Goal: Task Accomplishment & Management: Complete application form

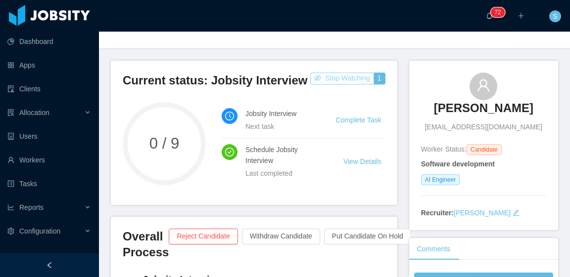
scroll to position [49, 0]
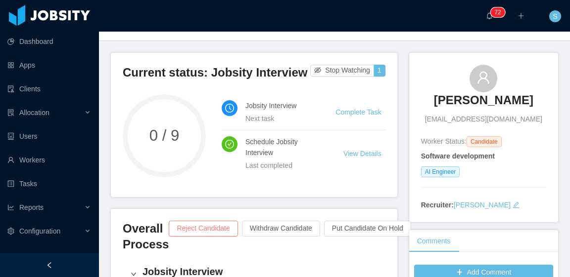
click at [213, 226] on button "Reject Candidate" at bounding box center [203, 229] width 69 height 16
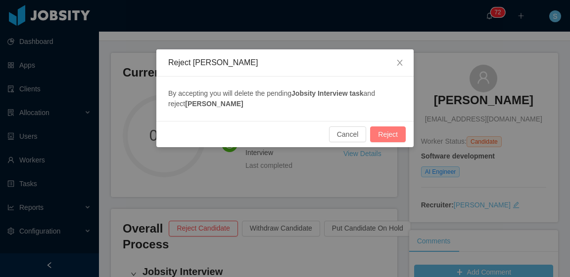
click at [388, 129] on button "Reject" at bounding box center [388, 135] width 36 height 16
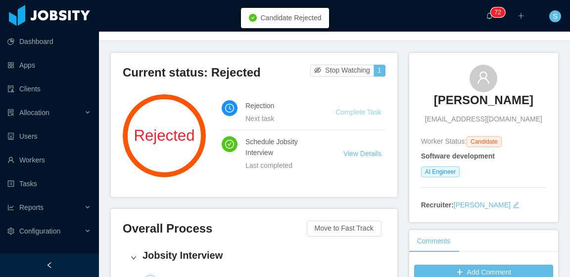
click at [363, 112] on link "Complete Task" at bounding box center [357, 112] width 45 height 8
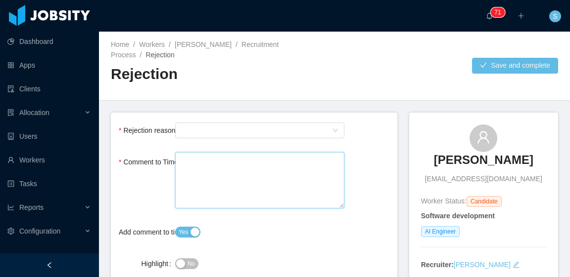
click at [285, 162] on textarea "Comment to Timeline" at bounding box center [259, 180] width 169 height 57
paste textarea "**********"
type textarea "**********"
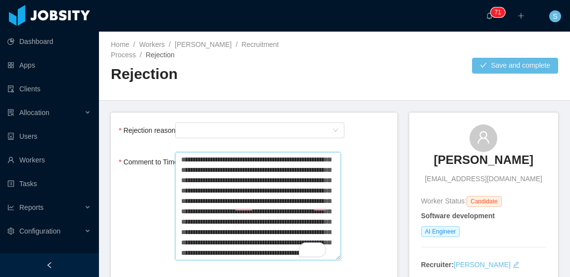
scroll to position [80, 0]
type textarea "**********"
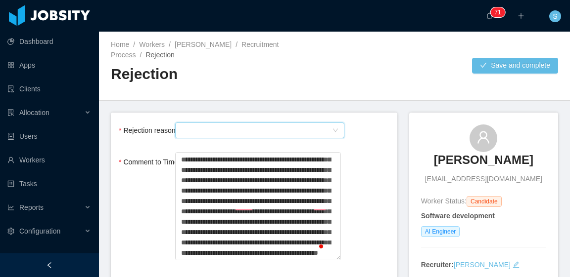
click at [308, 136] on div "Select Type" at bounding box center [256, 130] width 151 height 15
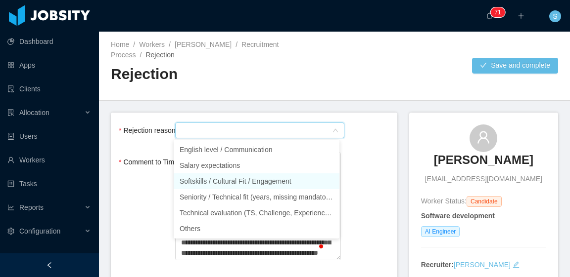
click at [277, 179] on li "Softskills / Cultural Fit / Engagement" at bounding box center [257, 182] width 166 height 16
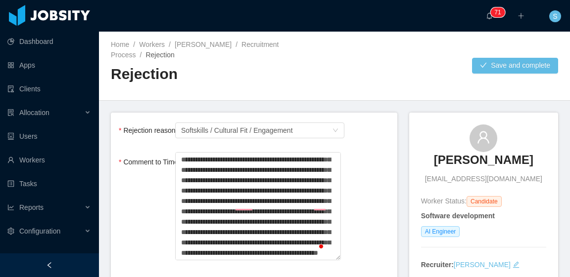
click at [354, 137] on div "Rejection reason Select Type Softskills / Cultural Fit / Engagement" at bounding box center [254, 131] width 270 height 20
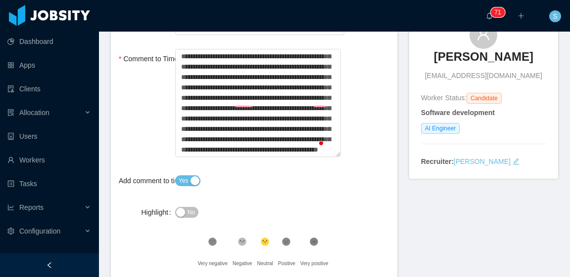
scroll to position [0, 0]
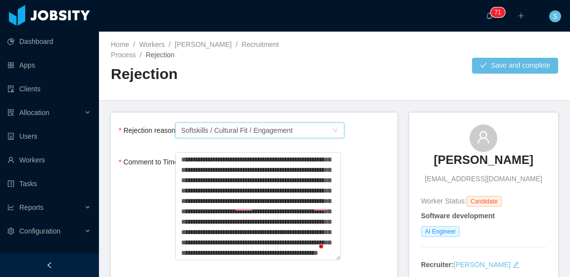
click at [332, 132] on icon "icon: down" at bounding box center [335, 131] width 6 height 6
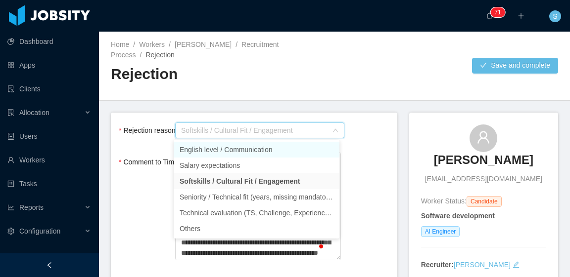
click at [304, 150] on li "English level / Communication" at bounding box center [257, 150] width 166 height 16
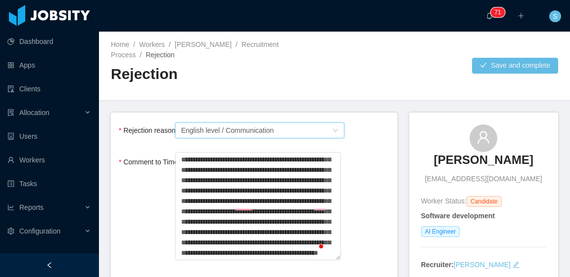
click at [374, 134] on div "Rejection reason Select Type English level / Communication" at bounding box center [254, 131] width 270 height 20
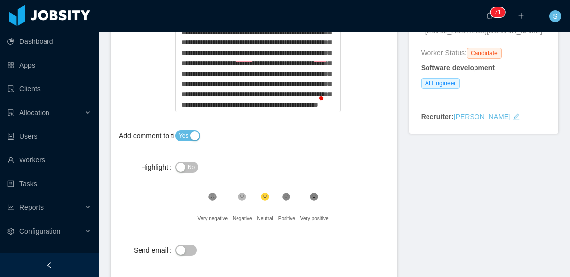
scroll to position [197, 0]
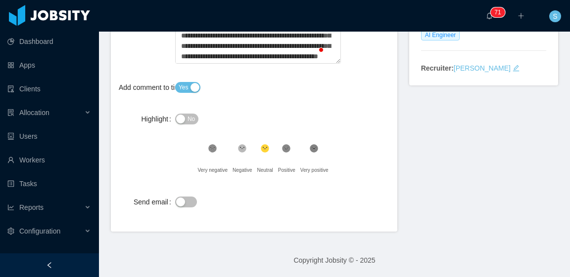
click at [211, 147] on icon at bounding box center [212, 148] width 8 height 8
click at [241, 147] on icon at bounding box center [242, 148] width 8 height 8
click at [185, 115] on button "No" at bounding box center [186, 119] width 23 height 11
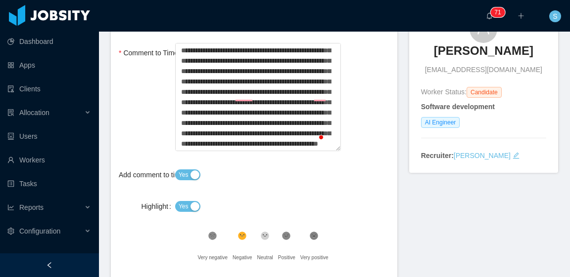
scroll to position [0, 0]
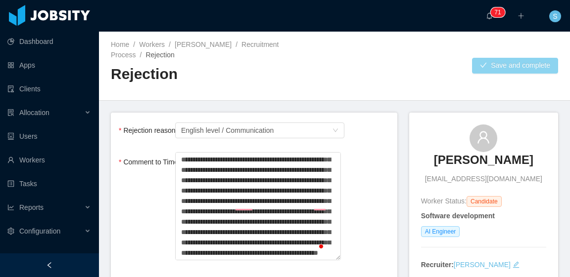
click at [484, 63] on button "Save and complete" at bounding box center [515, 66] width 86 height 16
